Goal: Task Accomplishment & Management: Use online tool/utility

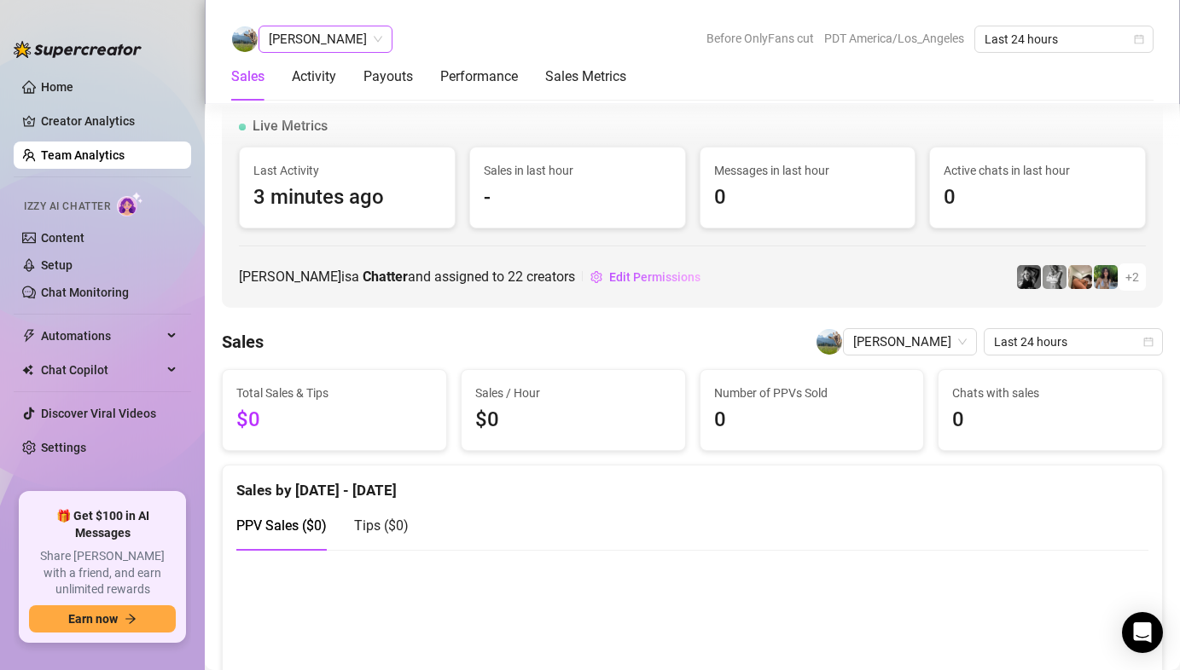
scroll to position [1147, 0]
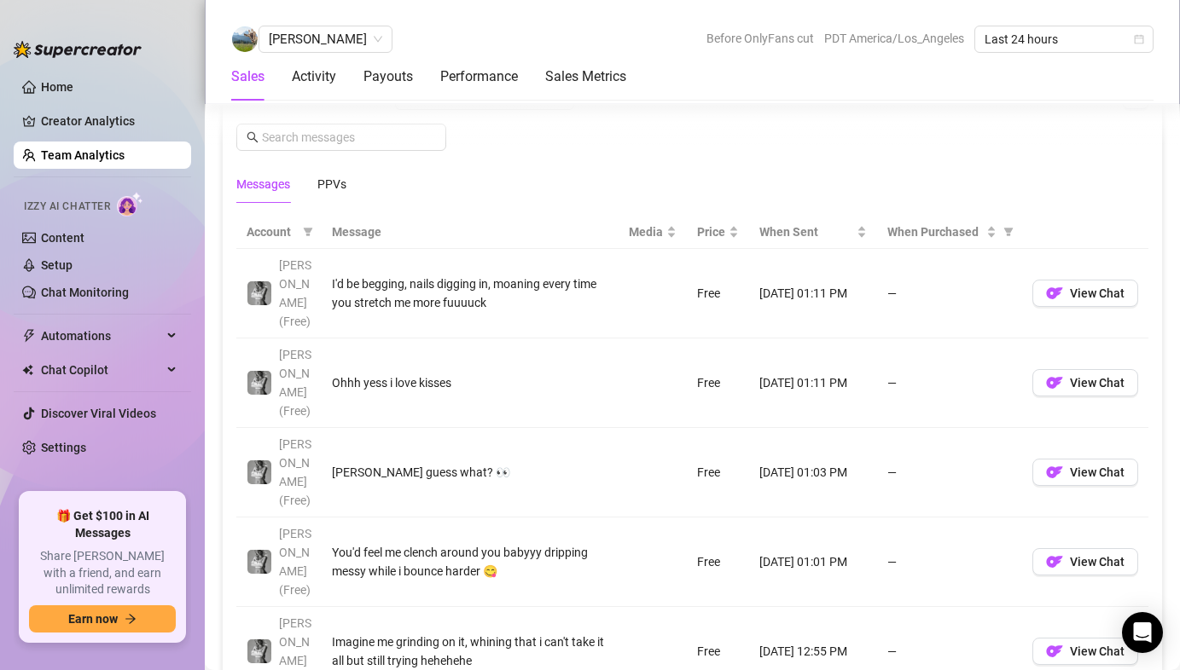
click at [117, 162] on link "Team Analytics" at bounding box center [83, 155] width 84 height 14
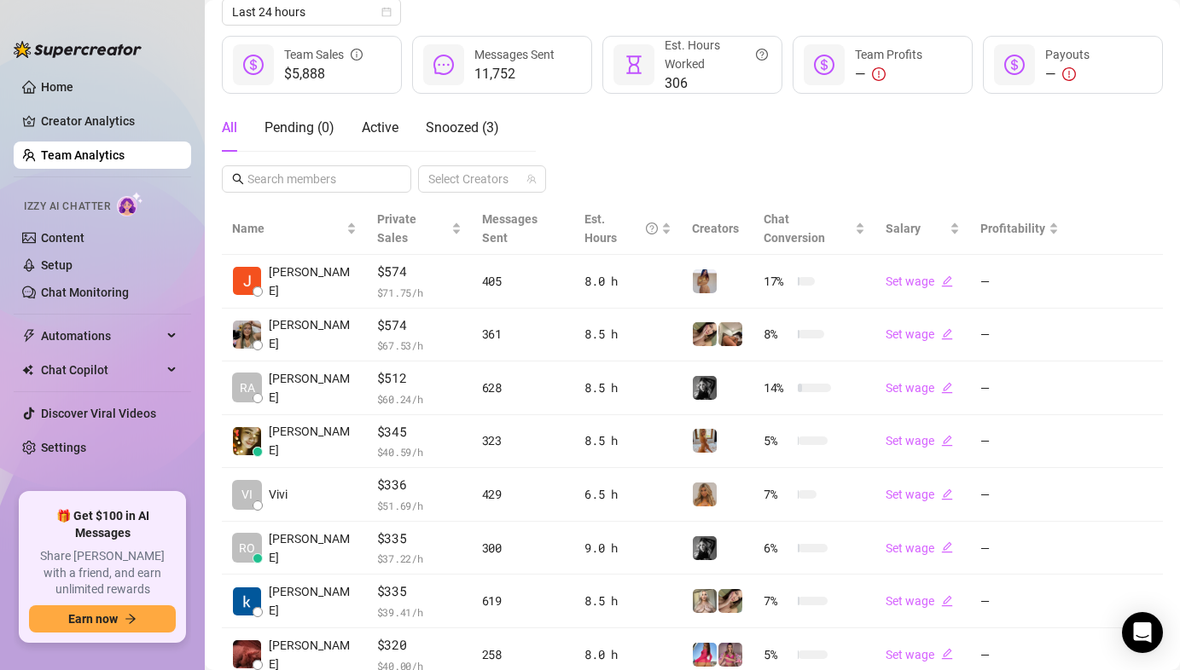
scroll to position [55, 0]
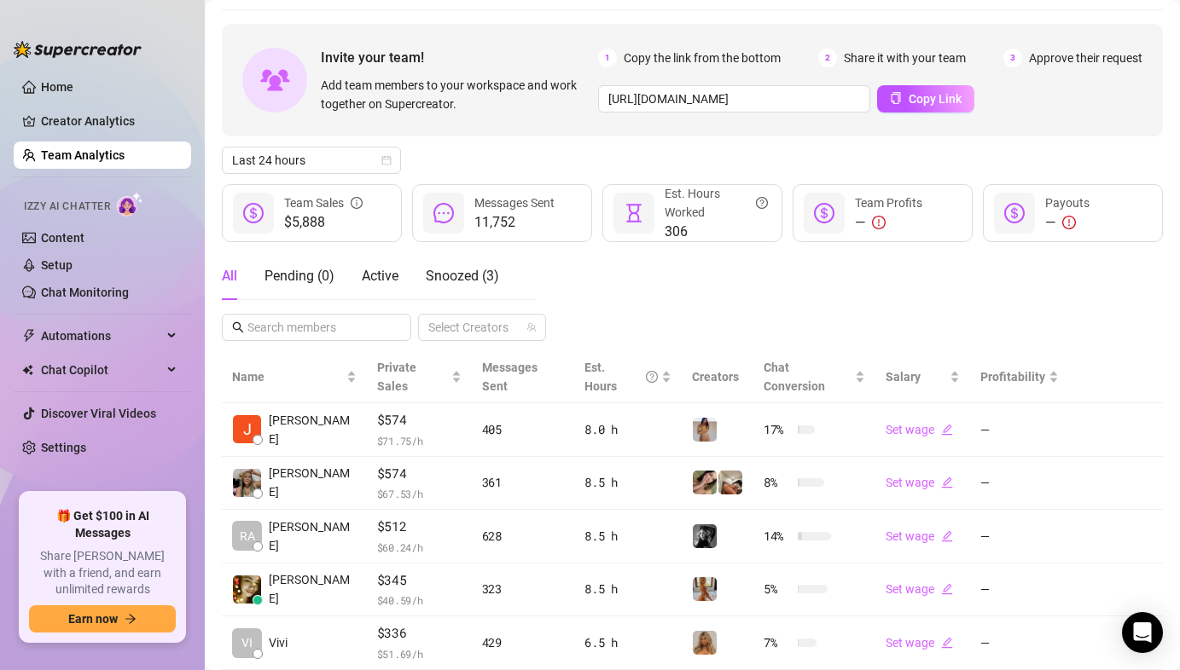
click at [360, 270] on div "All Pending ( 0 ) Active Snoozed ( 3 )" at bounding box center [360, 276] width 277 height 48
click at [377, 260] on div "Active" at bounding box center [380, 276] width 37 height 48
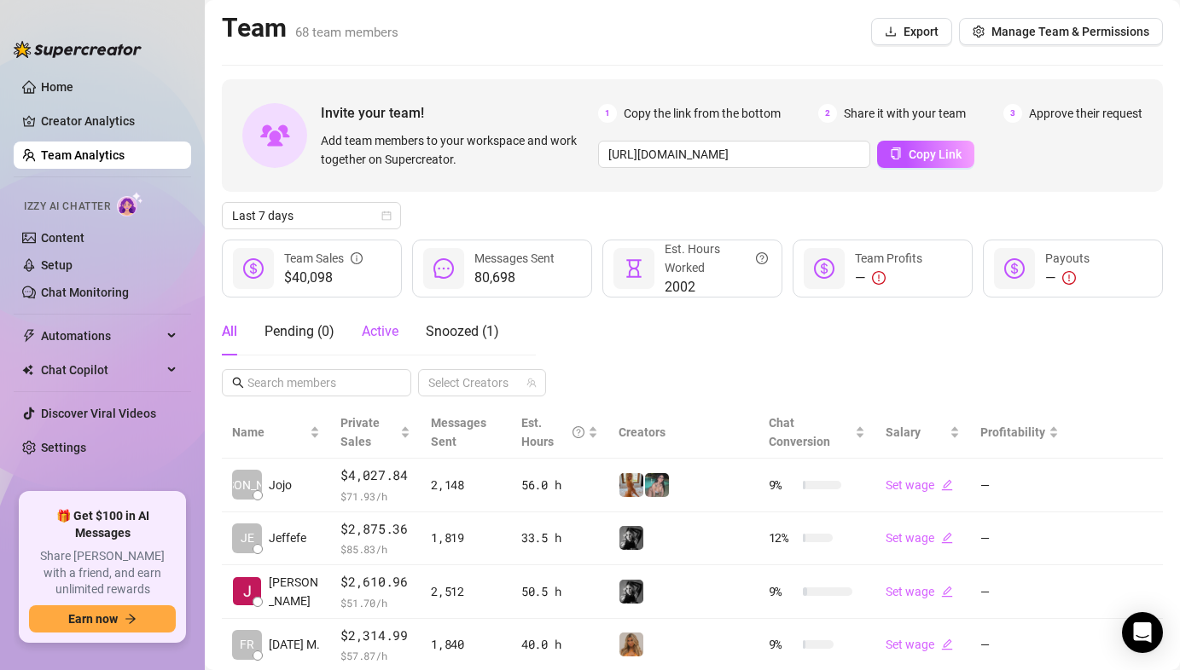
click at [392, 340] on div "Active" at bounding box center [380, 332] width 37 height 20
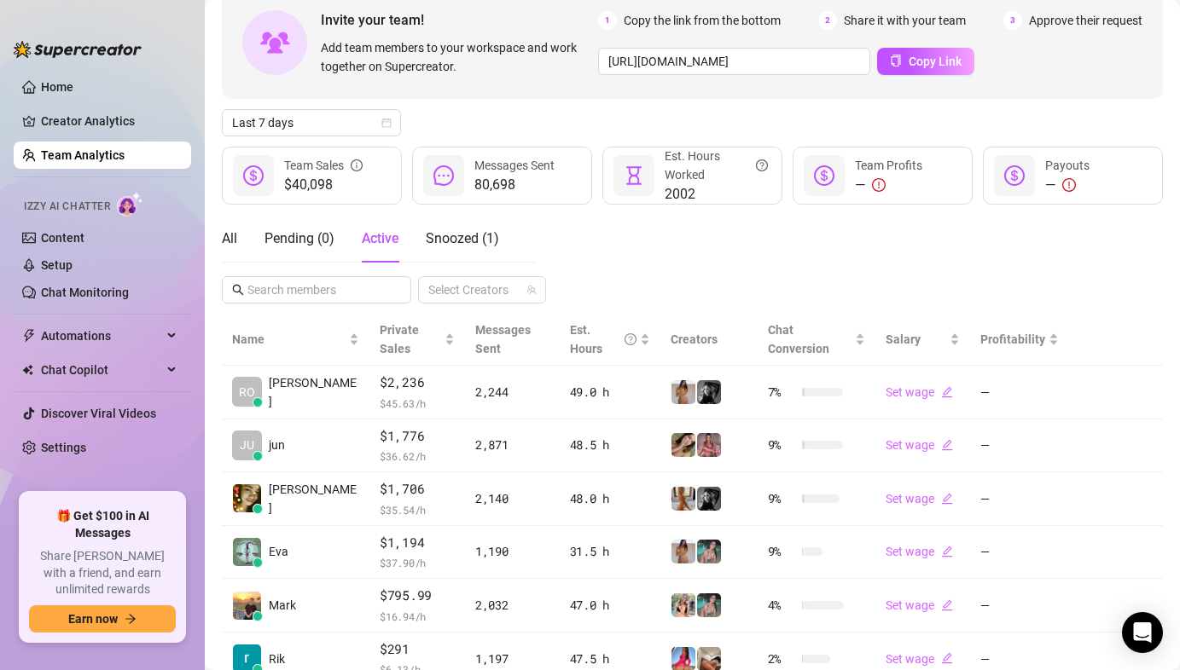
scroll to position [104, 0]
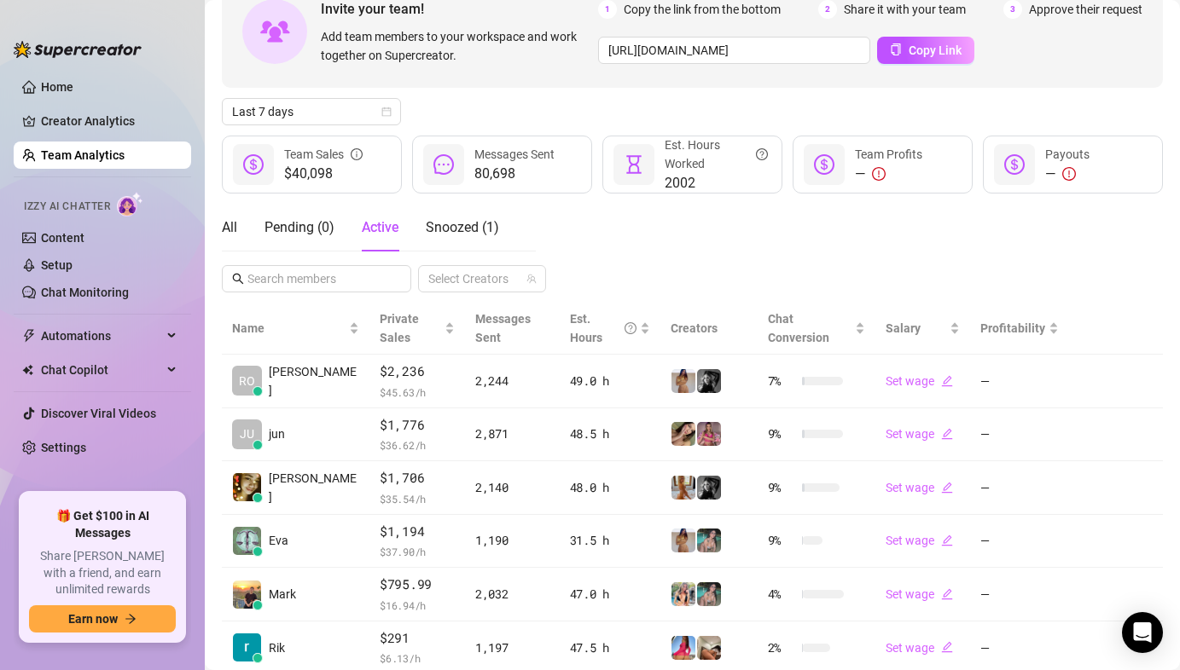
click at [346, 125] on div "Invite your team! Add team members to your workspace and work together on Super…" at bounding box center [692, 464] width 941 height 978
click at [328, 107] on span "Last 7 days" at bounding box center [311, 112] width 159 height 26
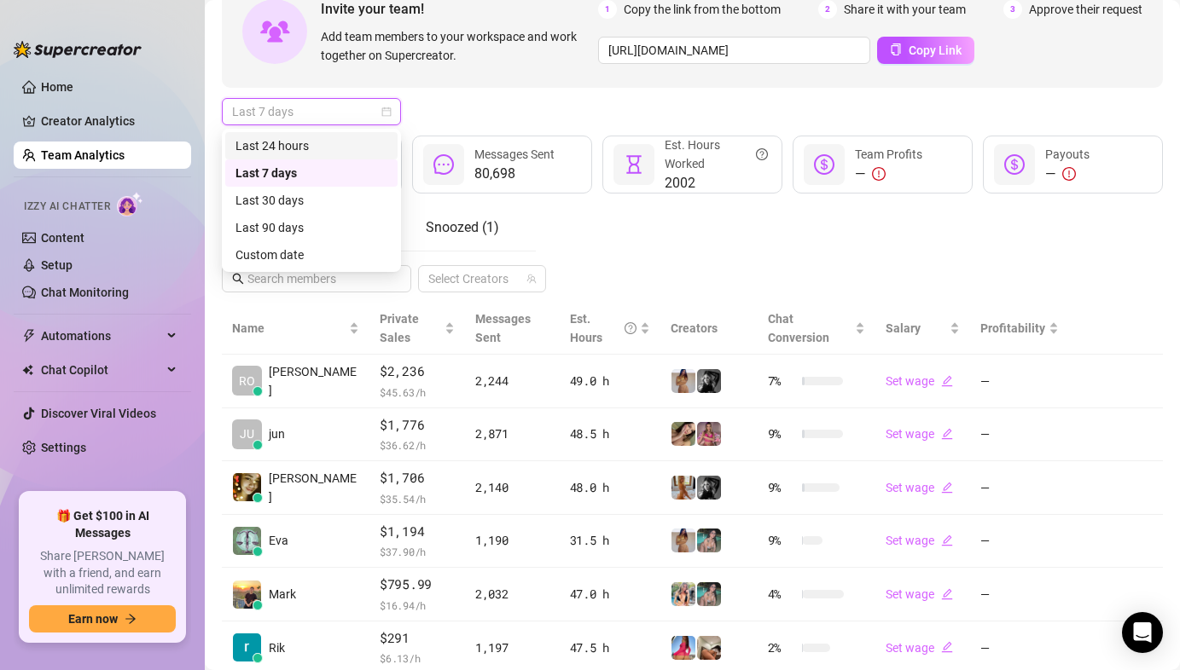
click at [307, 142] on div "Last 24 hours" at bounding box center [311, 145] width 152 height 19
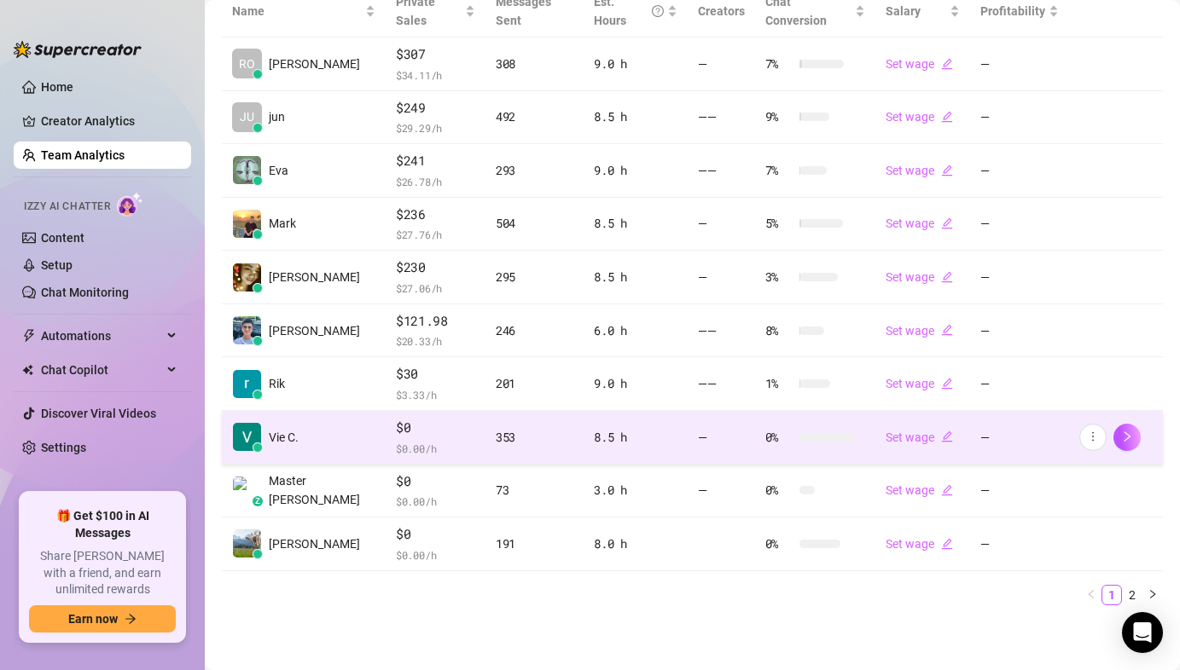
scroll to position [402, 0]
